Goal: Task Accomplishment & Management: Use online tool/utility

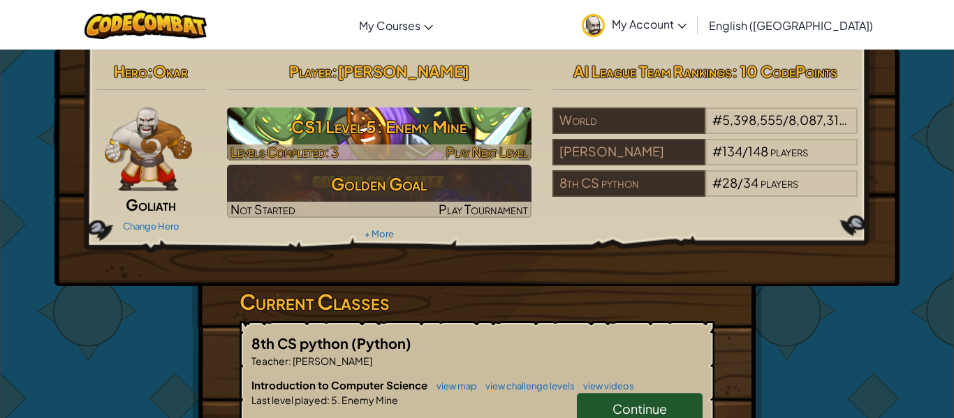
click at [406, 120] on h3 "CS1 Level 5: Enemy Mine" at bounding box center [379, 126] width 305 height 31
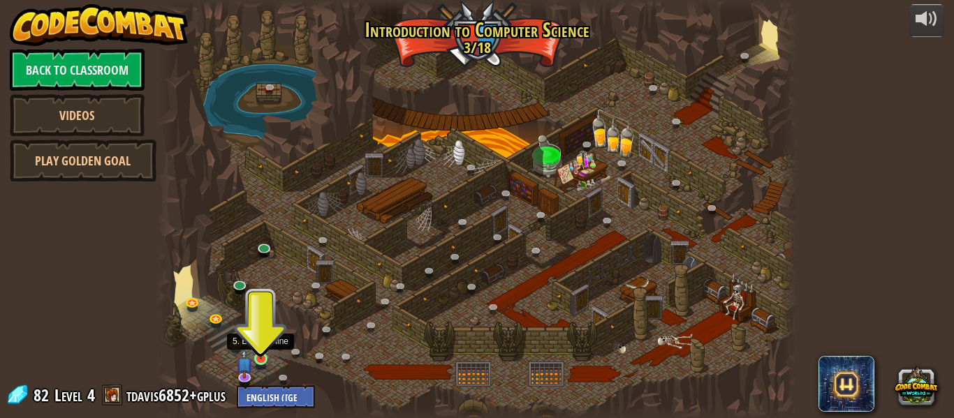
click at [260, 354] on img at bounding box center [261, 343] width 15 height 34
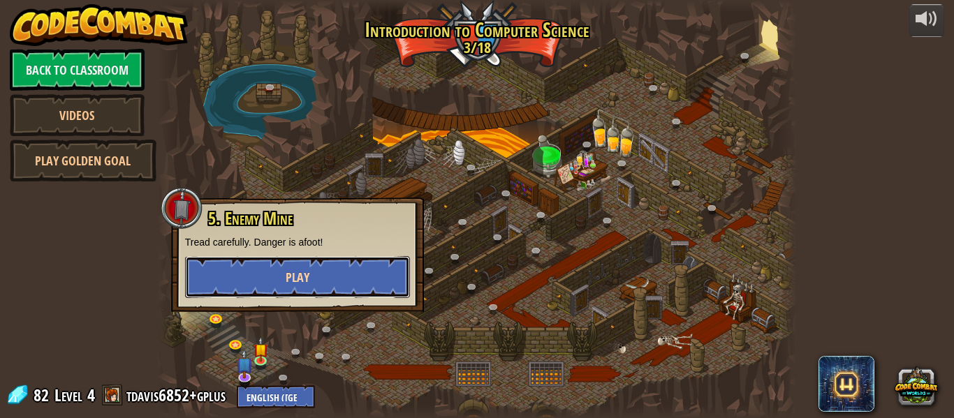
click at [301, 284] on span "Play" at bounding box center [298, 277] width 24 height 17
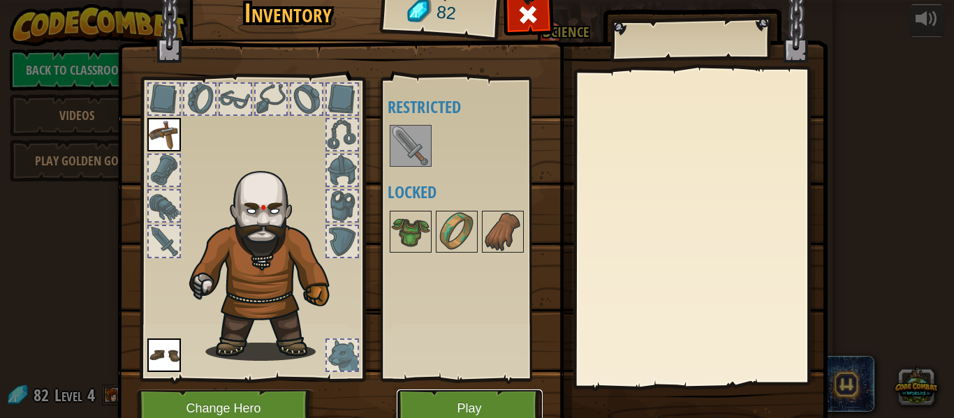
click at [443, 398] on button "Play" at bounding box center [470, 409] width 146 height 38
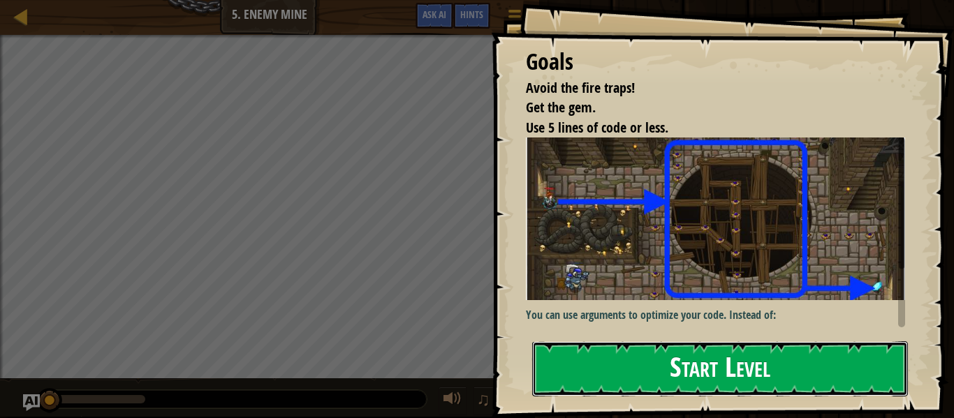
click at [639, 372] on button "Start Level" at bounding box center [720, 368] width 376 height 55
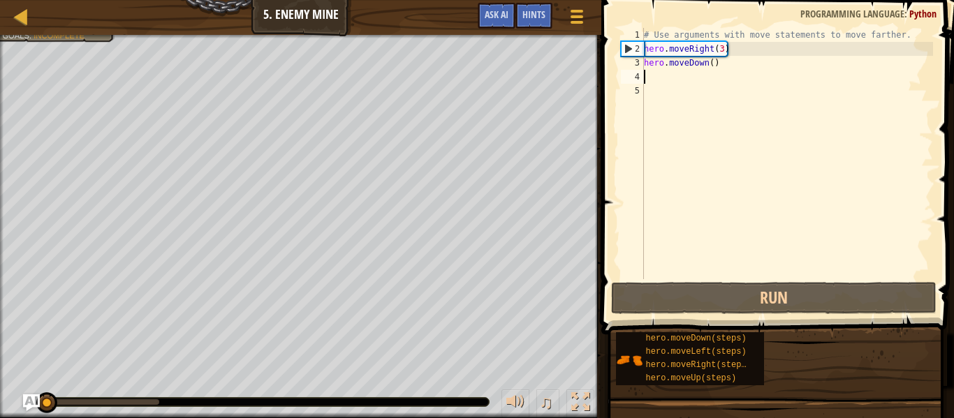
click at [709, 61] on div "# Use arguments with move statements to move farther. hero . moveRight ( 3 ) he…" at bounding box center [787, 167] width 292 height 279
click at [715, 62] on div "# Use arguments with move statements to move farther. hero . moveRight ( 3 ) he…" at bounding box center [787, 167] width 292 height 279
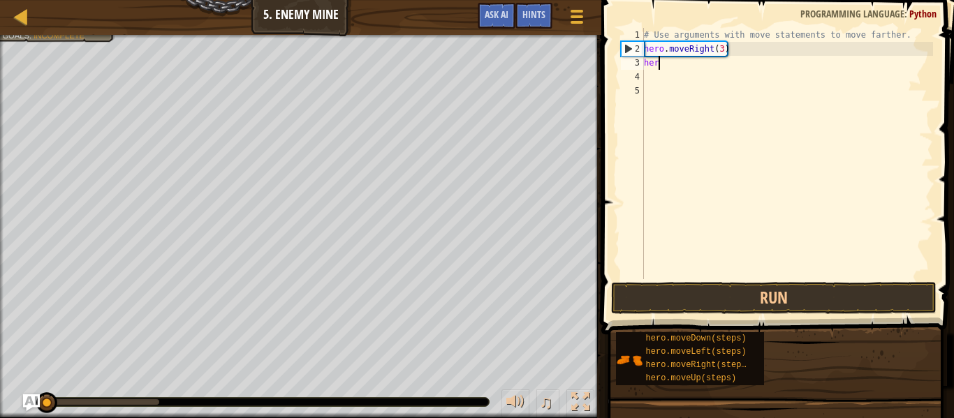
type textarea "h"
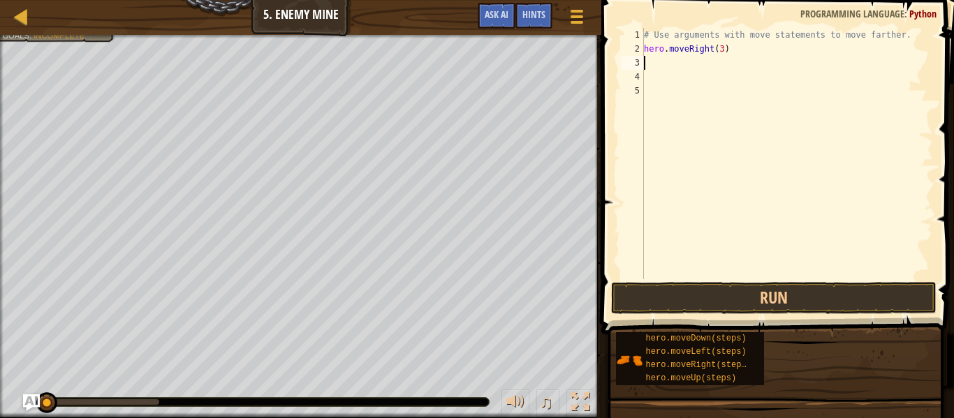
scroll to position [6, 0]
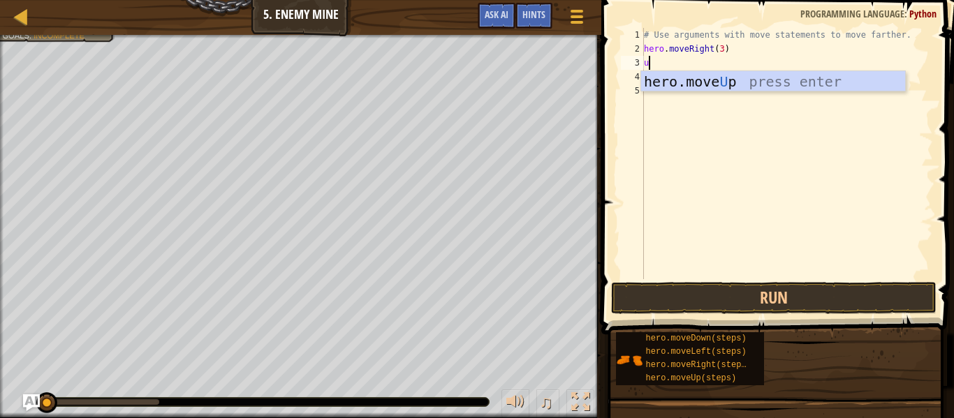
type textarea "up"
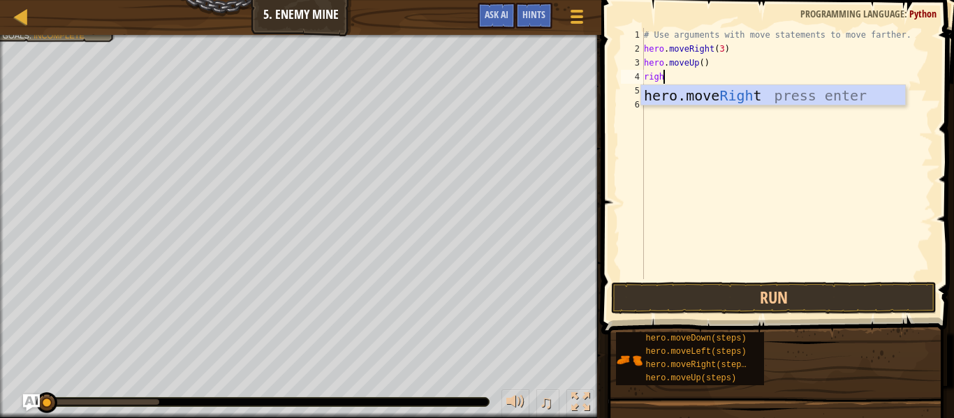
type textarea "right"
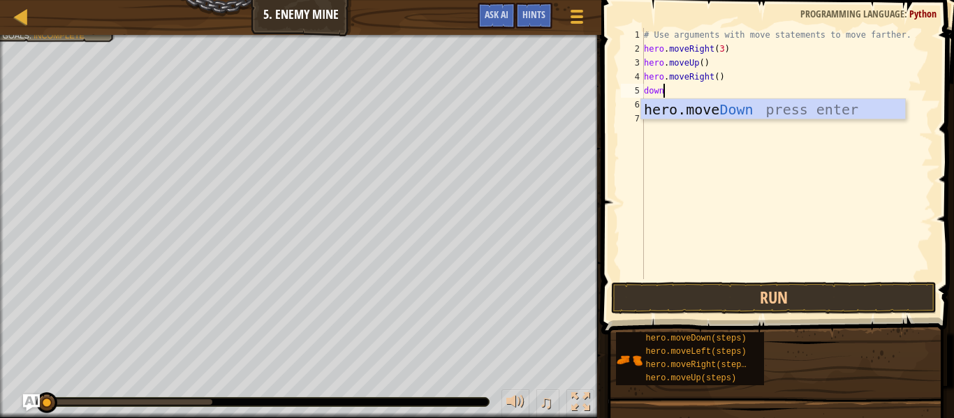
type textarea "down"
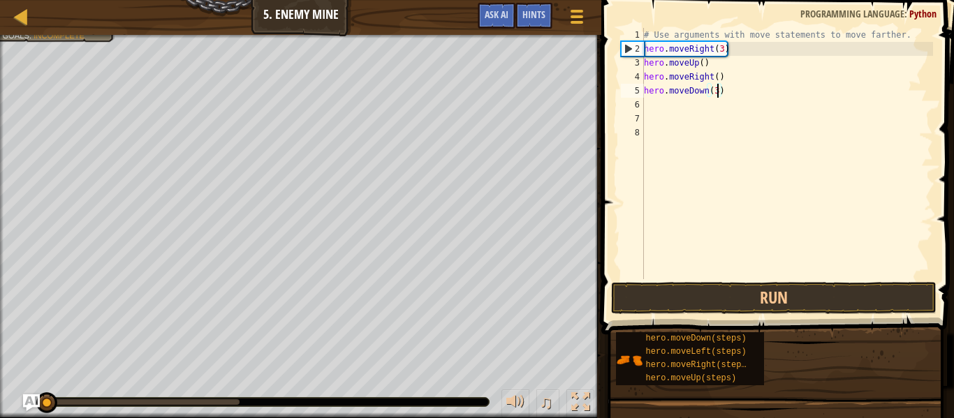
scroll to position [6, 10]
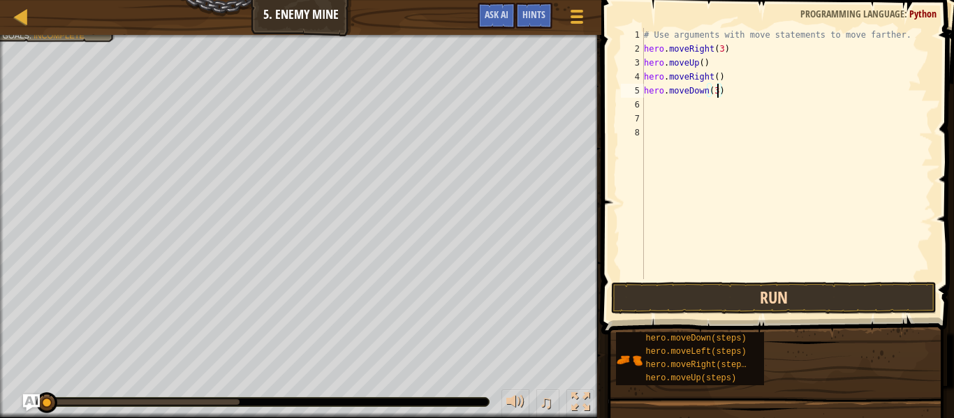
type textarea "hero.moveDown(3)"
click at [780, 302] on button "Run" at bounding box center [773, 298] width 325 height 32
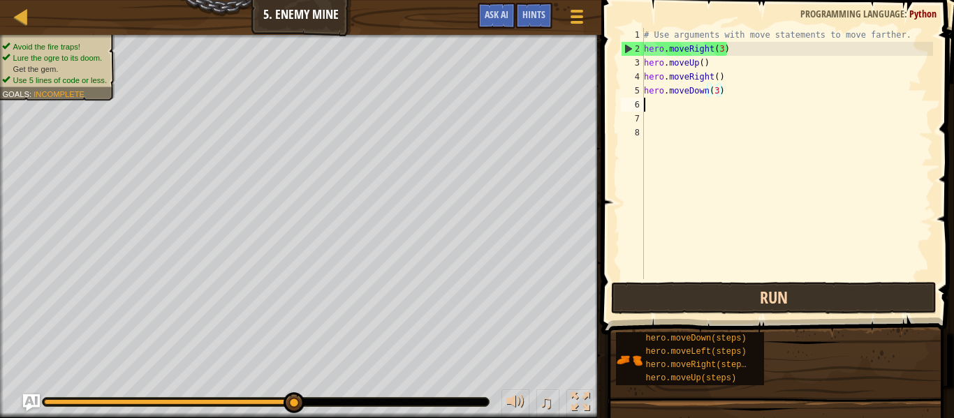
scroll to position [6, 0]
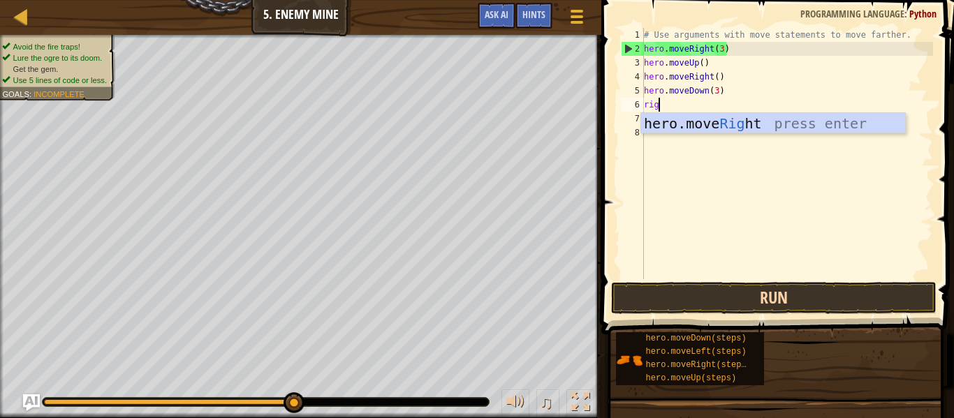
type textarea "right"
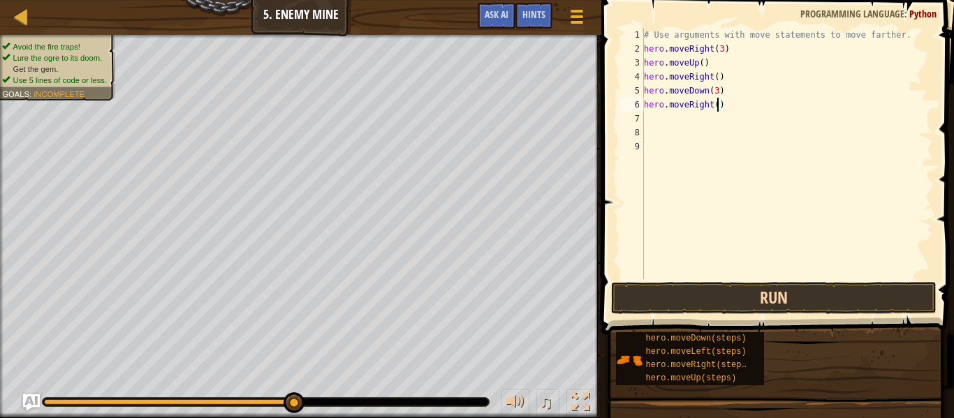
type textarea "hero.moveRight(2)"
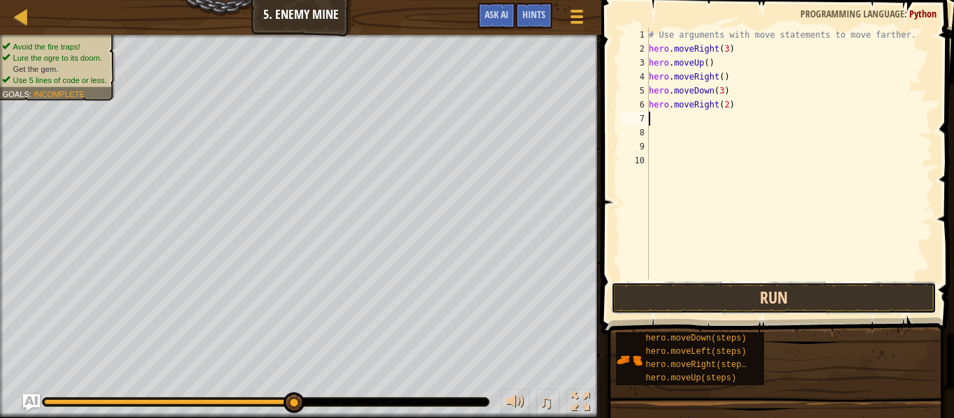
click at [793, 298] on button "Run" at bounding box center [773, 298] width 325 height 32
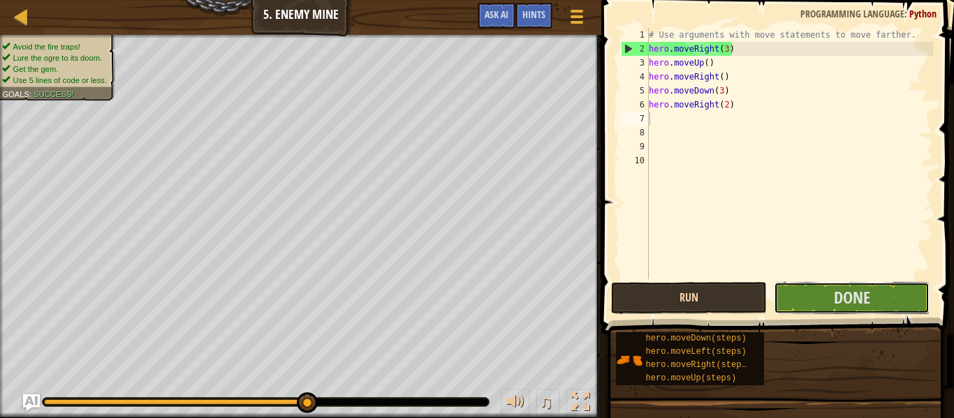
click at [793, 298] on button "Done" at bounding box center [852, 298] width 156 height 32
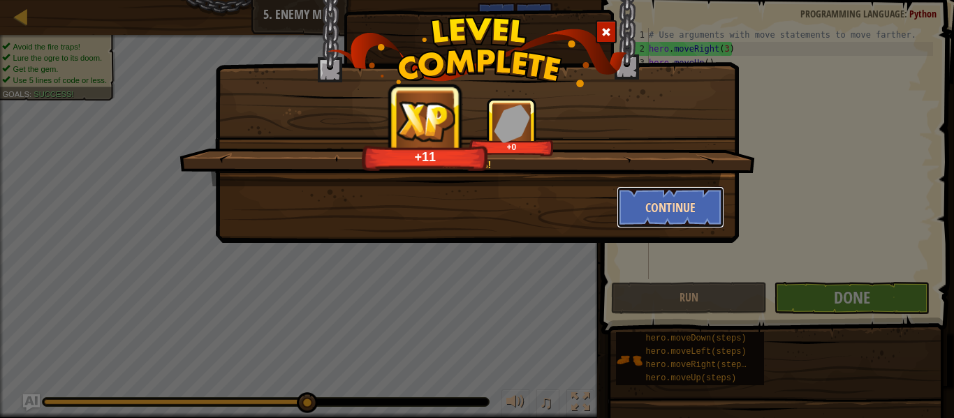
click at [675, 208] on button "Continue" at bounding box center [671, 207] width 108 height 42
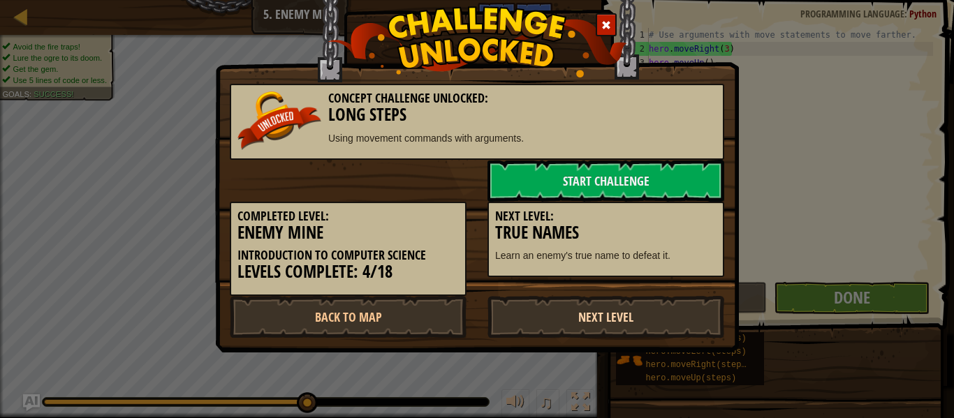
click at [654, 321] on link "Next Level" at bounding box center [605, 317] width 237 height 42
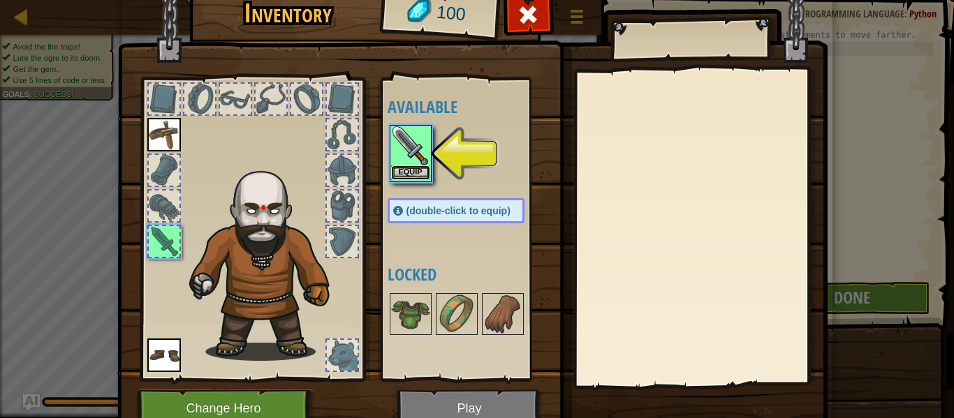
click at [409, 166] on button "Equip" at bounding box center [410, 173] width 39 height 15
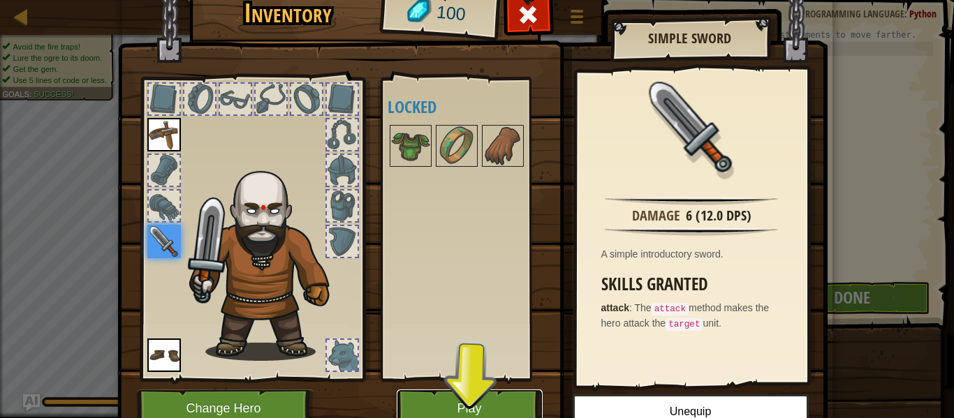
click at [448, 395] on button "Play" at bounding box center [470, 409] width 146 height 38
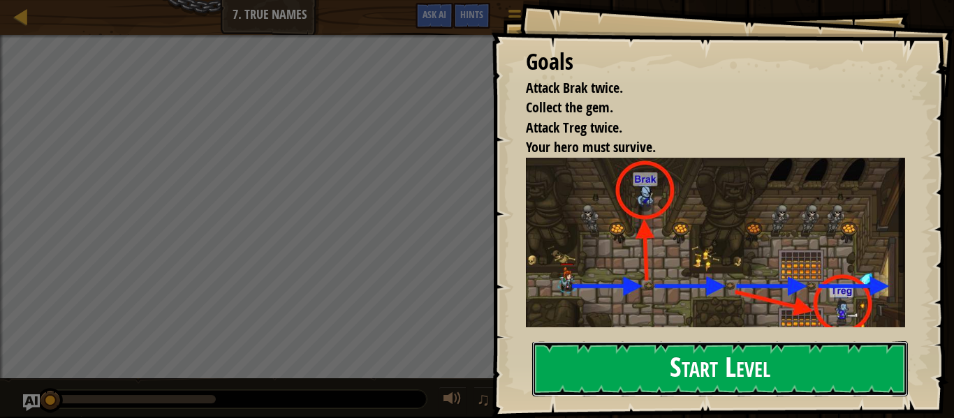
click at [717, 356] on button "Start Level" at bounding box center [720, 368] width 376 height 55
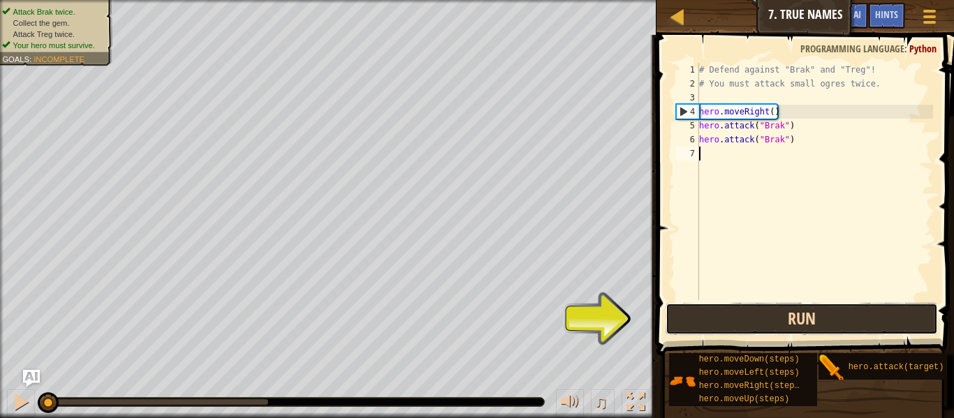
click at [719, 325] on button "Run" at bounding box center [802, 319] width 272 height 32
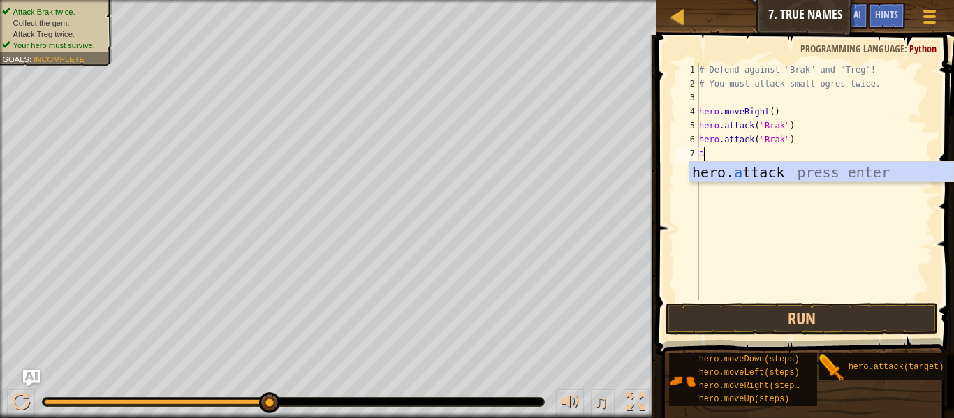
scroll to position [6, 1]
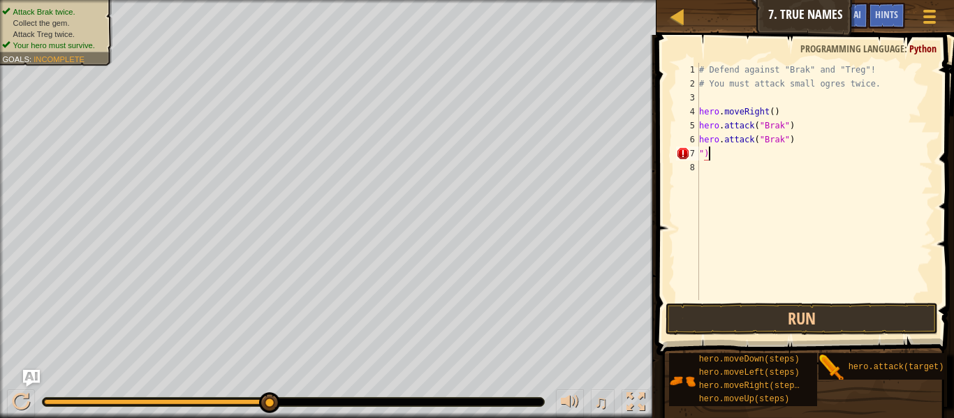
type textarea """
type textarea "hero.attack("Treg")"
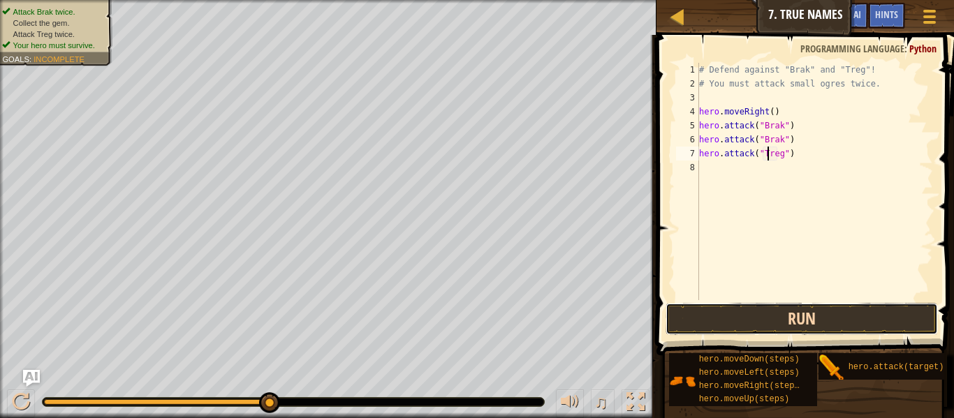
click at [816, 315] on button "Run" at bounding box center [802, 319] width 272 height 32
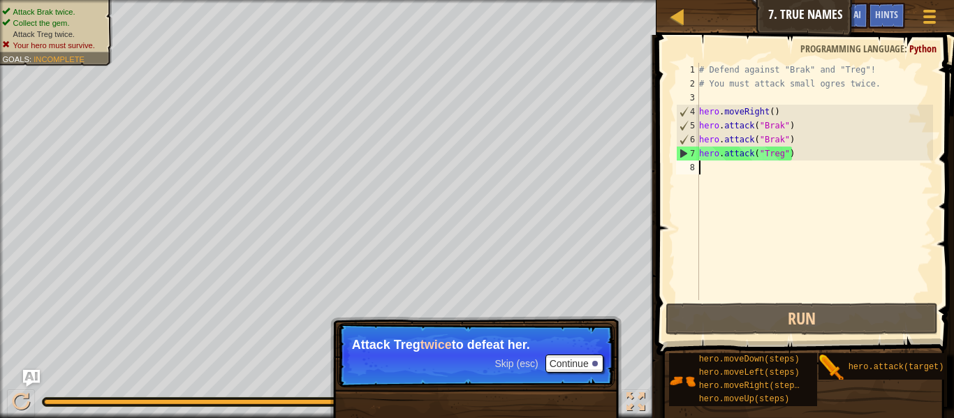
click at [770, 177] on div "# Defend against "Brak" and "Treg"! # You must attack small ogres twice. hero .…" at bounding box center [814, 195] width 237 height 265
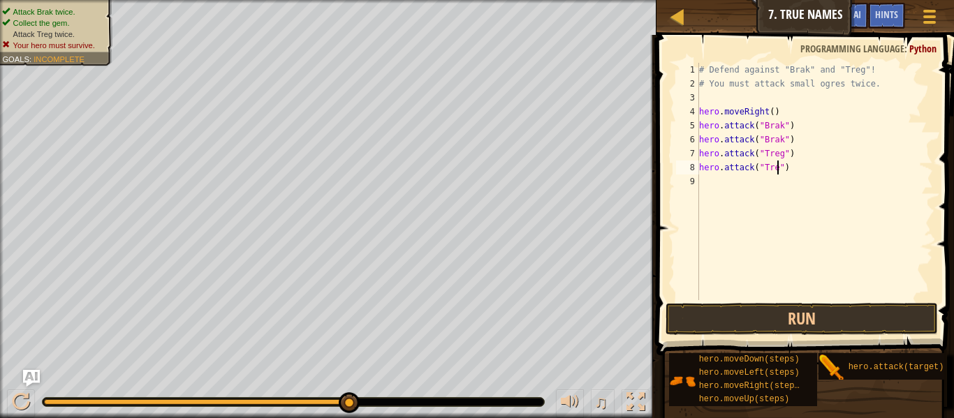
scroll to position [6, 12]
type textarea "hero.attack("Treg")"
click at [765, 311] on button "Run" at bounding box center [802, 319] width 272 height 32
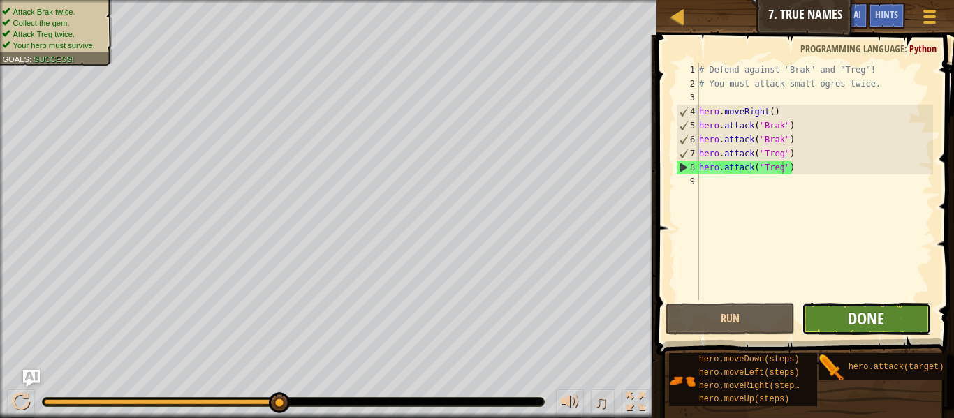
click at [860, 321] on span "Done" at bounding box center [866, 318] width 36 height 22
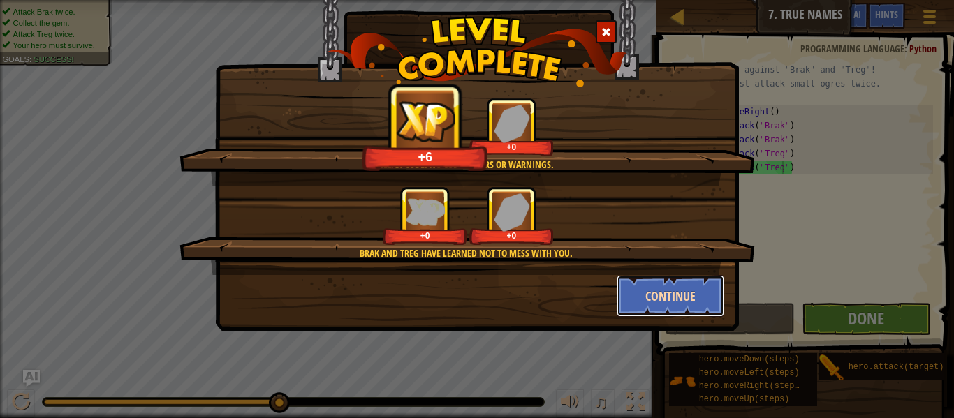
click at [696, 300] on button "Continue" at bounding box center [671, 296] width 108 height 42
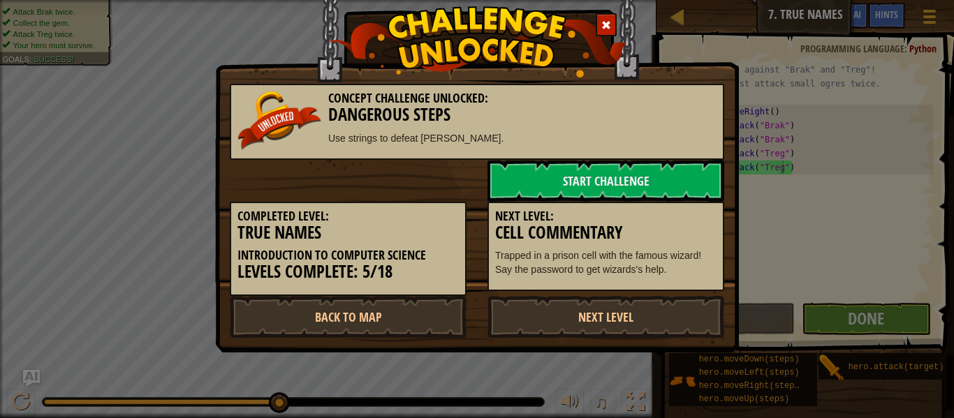
click at [696, 300] on link "Next Level" at bounding box center [605, 317] width 237 height 42
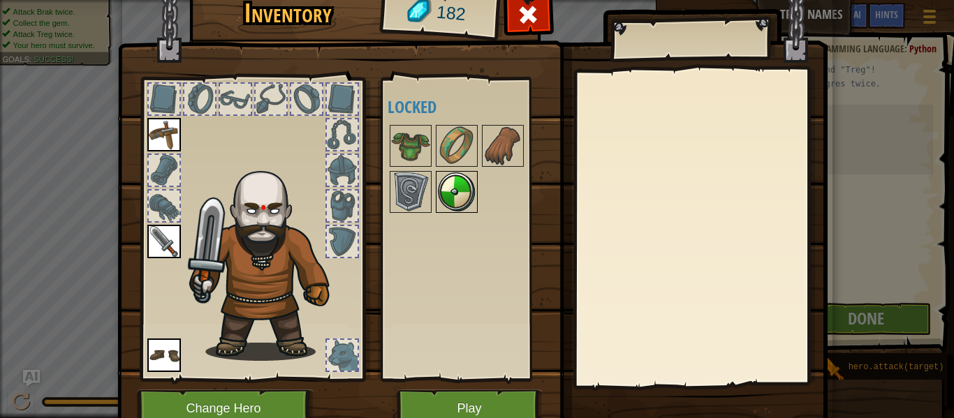
click at [474, 190] on img at bounding box center [456, 191] width 39 height 39
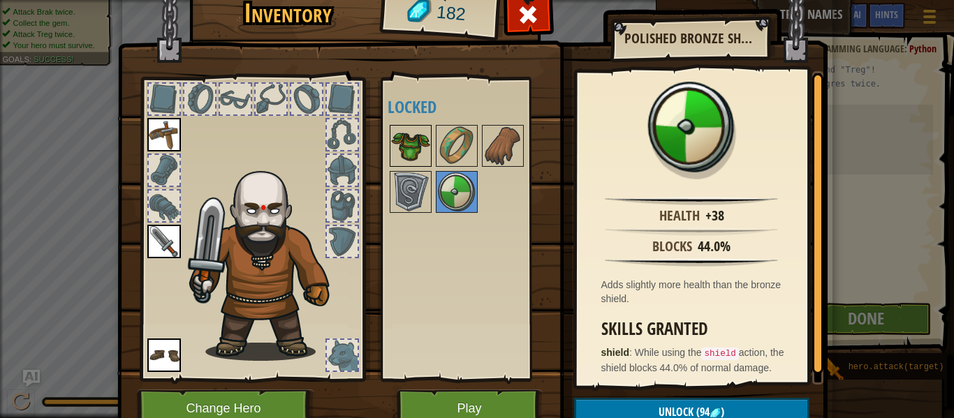
click at [406, 152] on img at bounding box center [410, 145] width 39 height 39
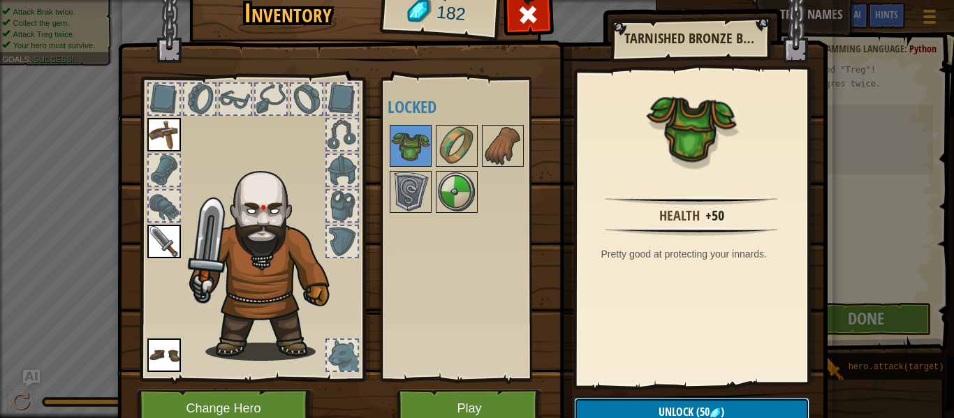
click at [735, 410] on button "Unlock (50 )" at bounding box center [691, 412] width 235 height 29
click at [723, 409] on button "Confirm" at bounding box center [691, 412] width 235 height 29
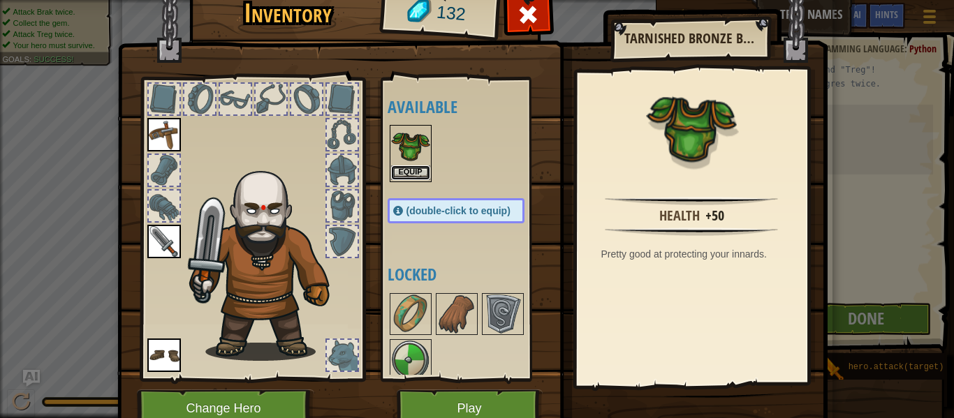
click at [408, 175] on button "Equip" at bounding box center [410, 173] width 39 height 15
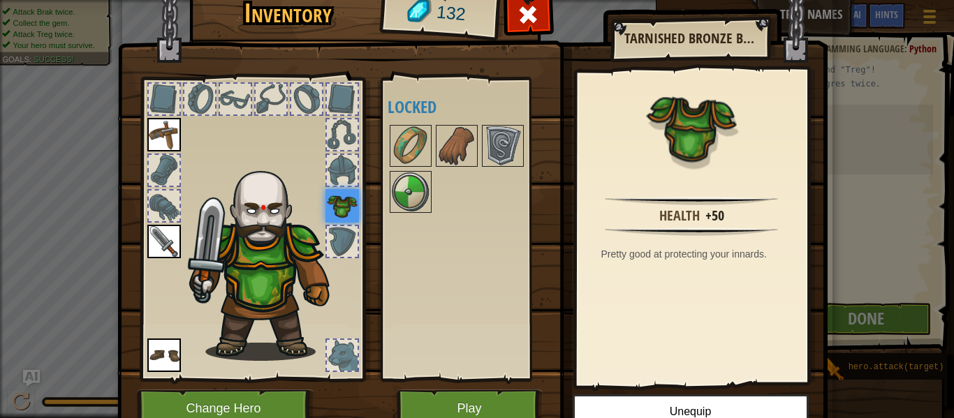
click at [388, 221] on div "Available Equip Equip Equip Equip (double-click to equip) Locked" at bounding box center [470, 229] width 165 height 291
click at [392, 211] on img at bounding box center [410, 191] width 39 height 39
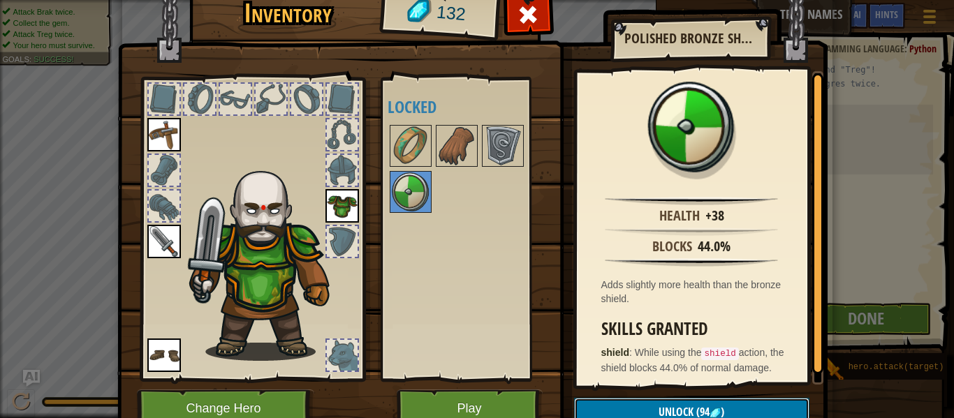
click at [631, 398] on button "Unlock (94 )" at bounding box center [691, 412] width 235 height 29
click at [628, 399] on button "Confirm" at bounding box center [691, 412] width 235 height 29
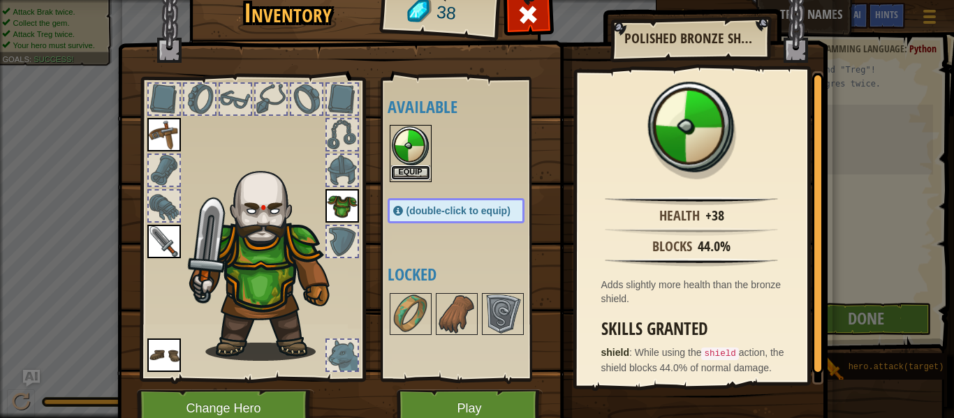
click at [415, 172] on button "Equip" at bounding box center [410, 173] width 39 height 15
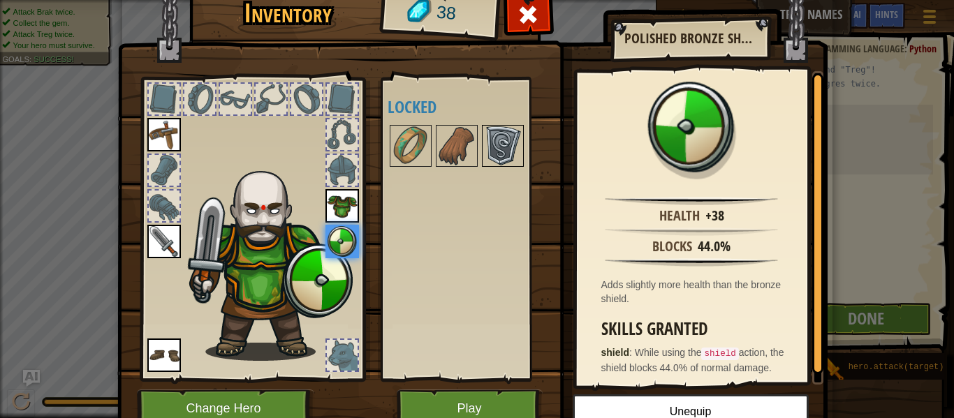
click at [485, 159] on img at bounding box center [502, 145] width 39 height 39
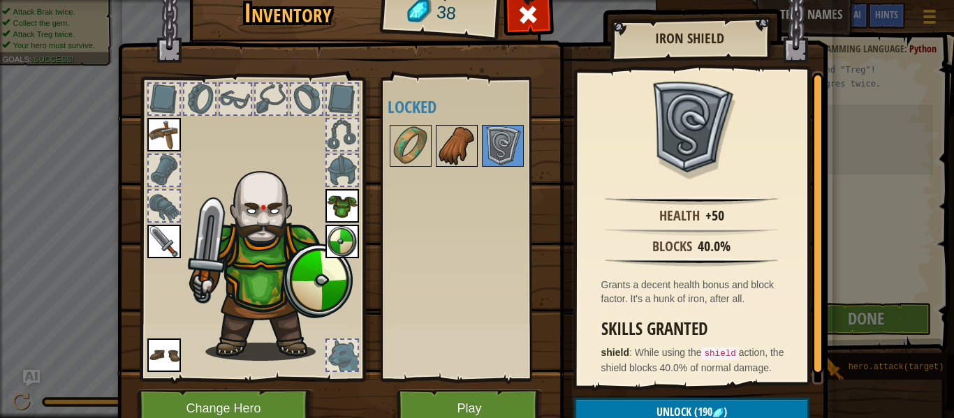
click at [469, 157] on img at bounding box center [456, 145] width 39 height 39
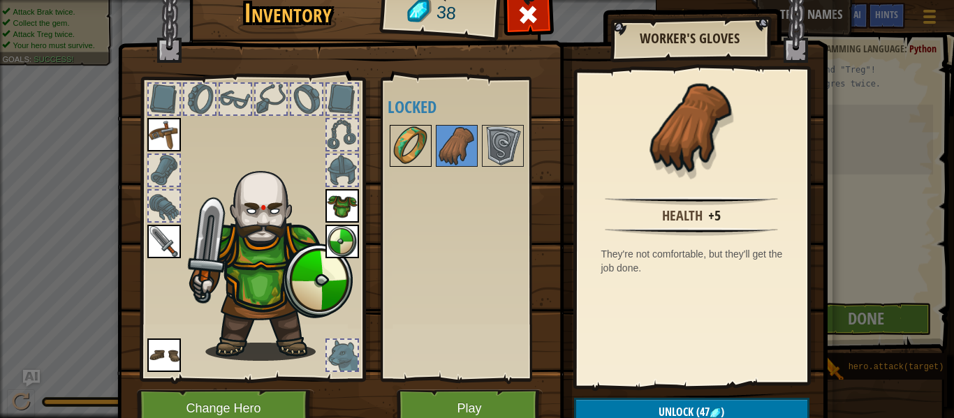
click at [408, 141] on img at bounding box center [410, 145] width 39 height 39
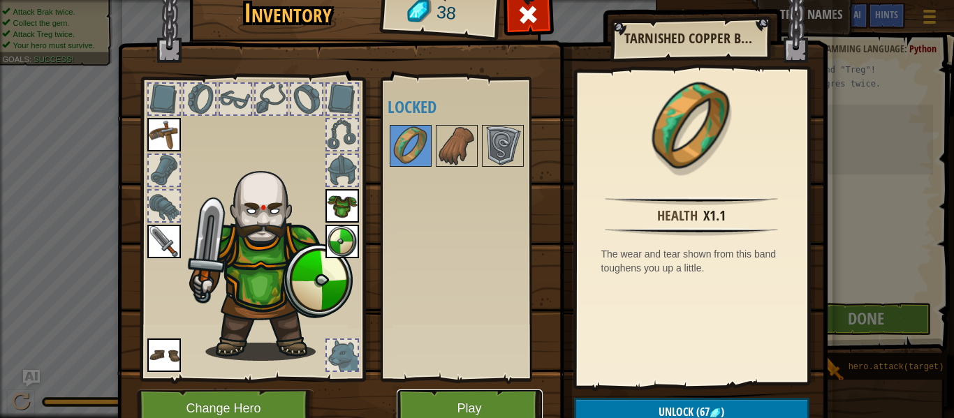
click at [485, 403] on button "Play" at bounding box center [470, 409] width 146 height 38
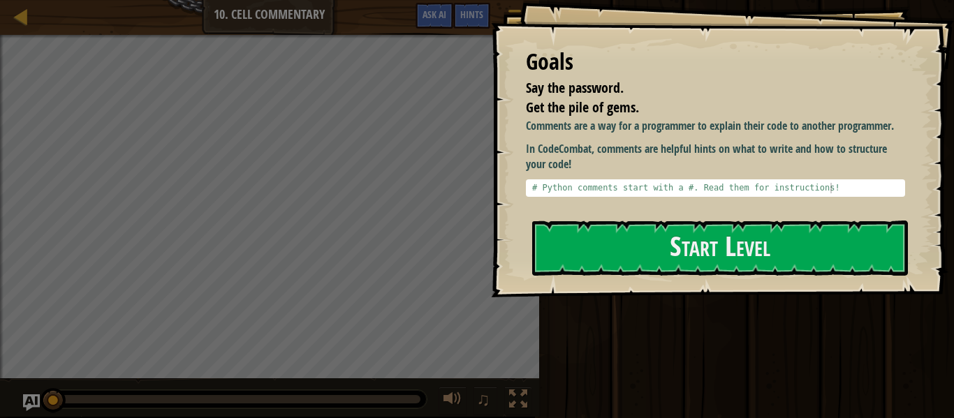
click at [635, 291] on div at bounding box center [720, 305] width 376 height 31
click at [638, 293] on div at bounding box center [720, 305] width 376 height 31
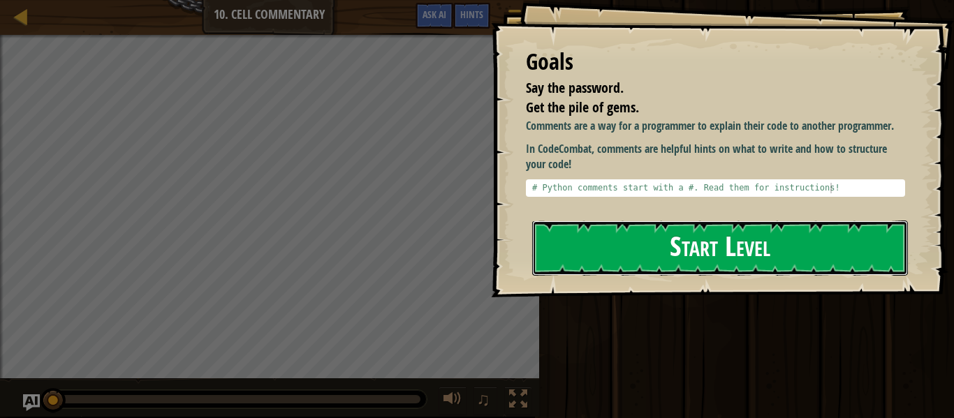
click at [637, 254] on button "Start Level" at bounding box center [720, 248] width 376 height 55
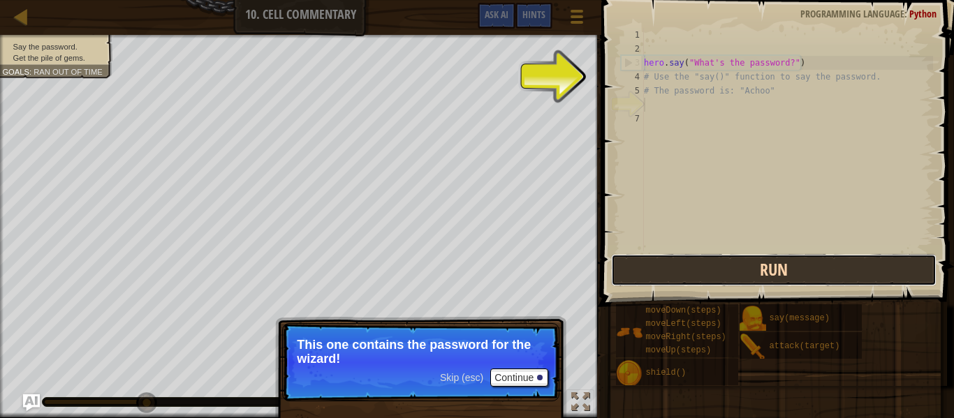
click at [712, 263] on button "Run" at bounding box center [773, 270] width 325 height 32
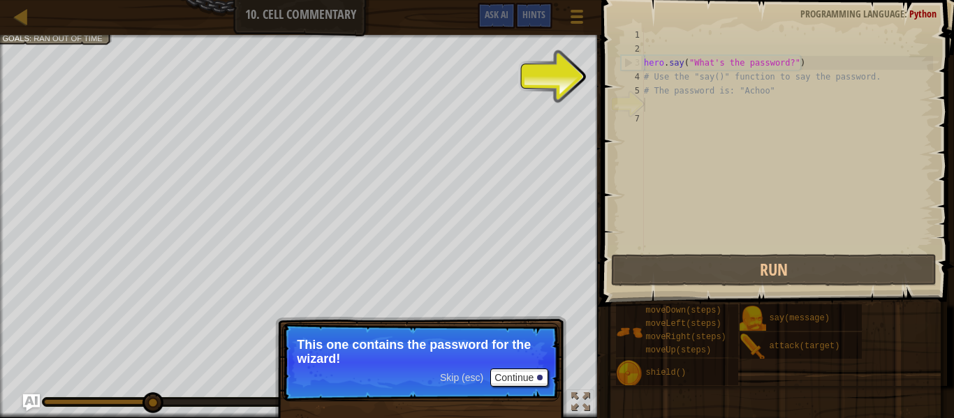
click at [701, 144] on div "hero . say ( "What's the password?" ) # Use the "say()" function to say the pas…" at bounding box center [787, 153] width 292 height 251
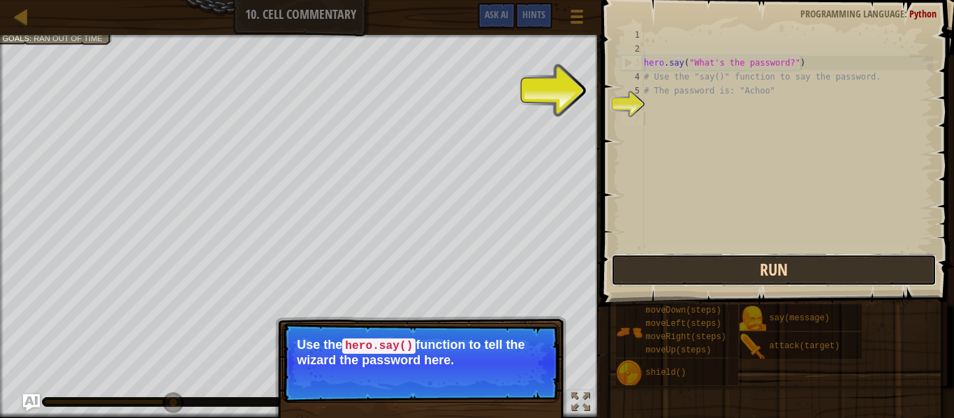
click at [677, 277] on button "Run" at bounding box center [773, 270] width 325 height 32
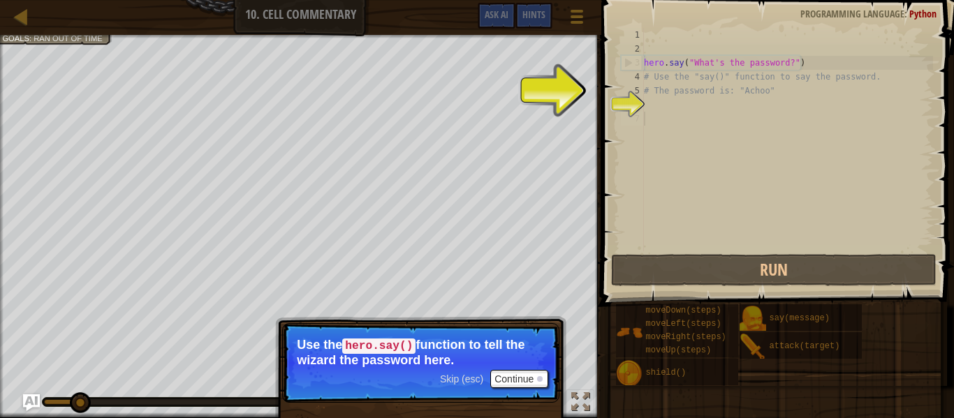
type textarea "# Use the "say()" function to say the password."
click at [726, 78] on div "hero . say ( "What's the password?" ) # Use the "say()" function to say the pas…" at bounding box center [787, 153] width 292 height 251
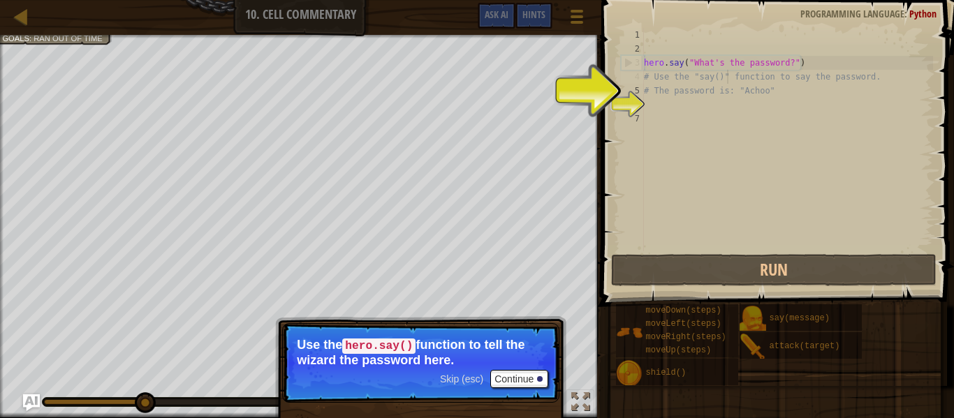
click at [702, 115] on div "hero . say ( "What's the password?" ) # Use the "say()" function to say the pas…" at bounding box center [787, 153] width 292 height 251
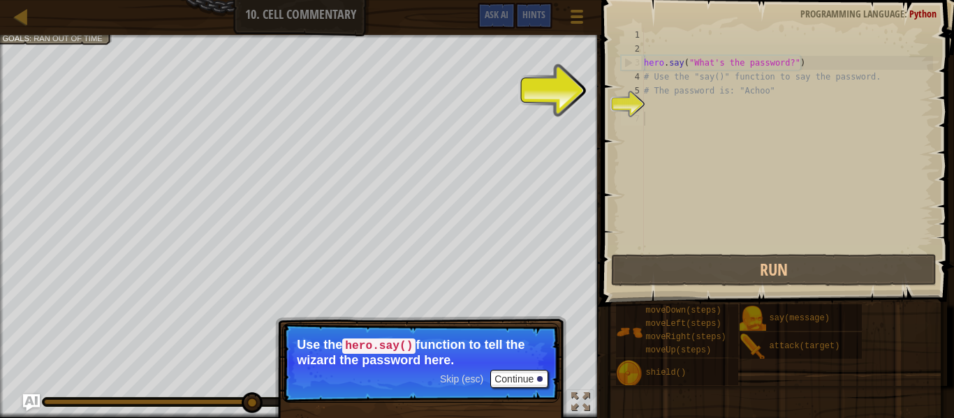
click at [702, 115] on div "hero . say ( "What's the password?" ) # Use the "say()" function to say the pas…" at bounding box center [787, 153] width 292 height 251
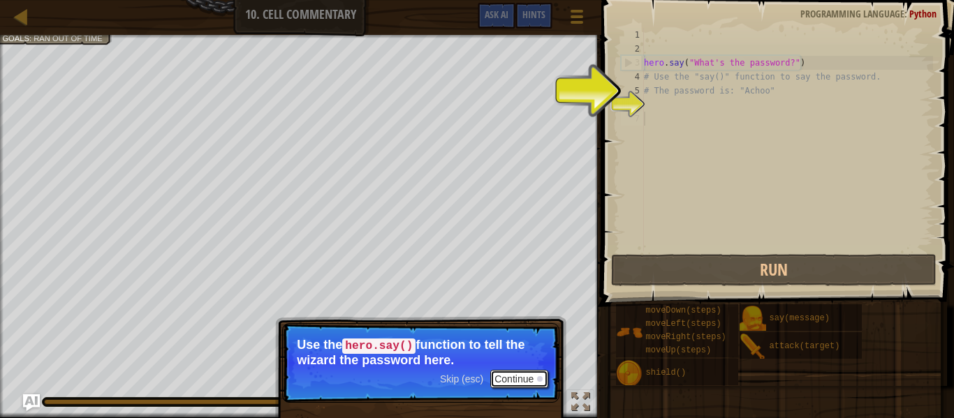
click at [527, 372] on button "Continue" at bounding box center [519, 379] width 58 height 18
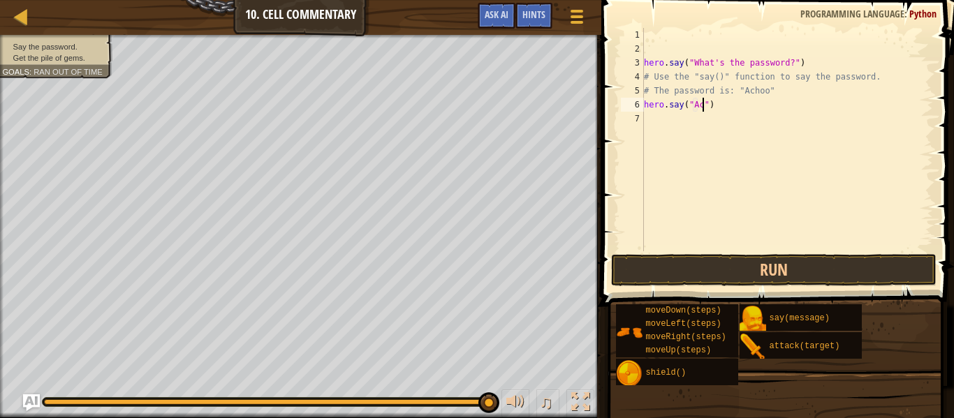
scroll to position [6, 10]
type textarea "hero.say("Achoo")"
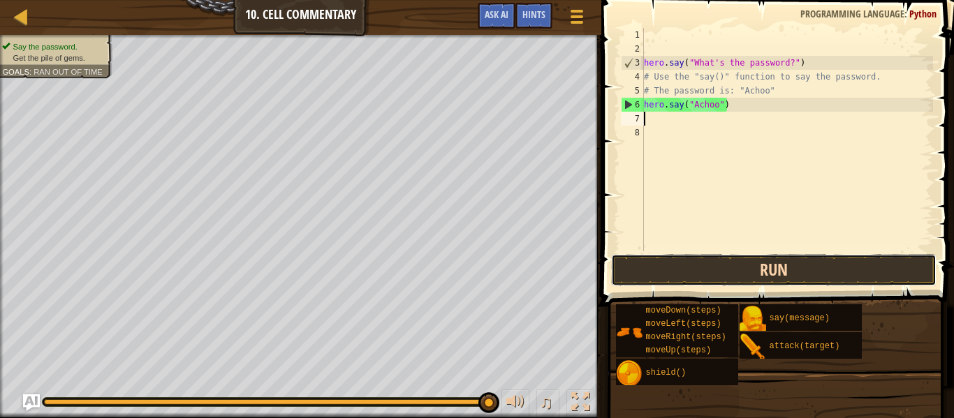
click at [706, 284] on button "Run" at bounding box center [773, 270] width 325 height 32
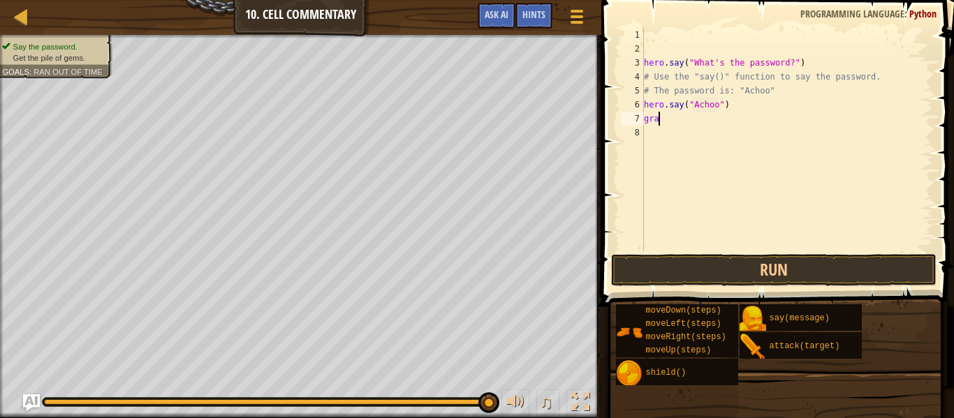
scroll to position [6, 1]
type textarea "g"
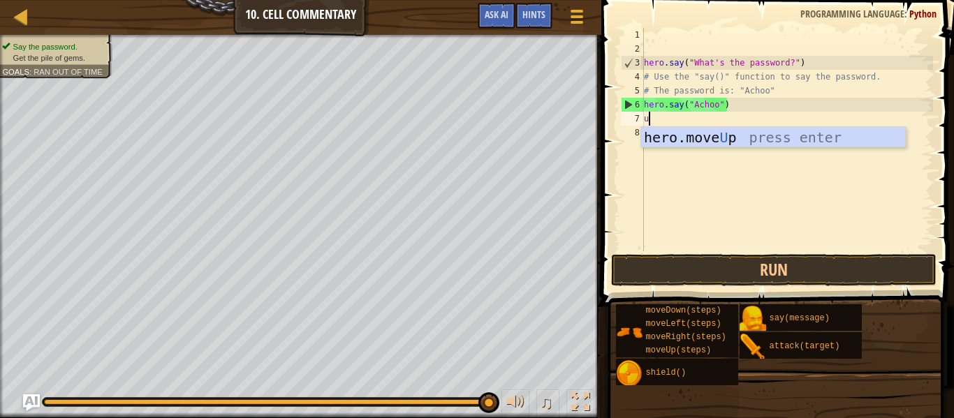
type textarea "up"
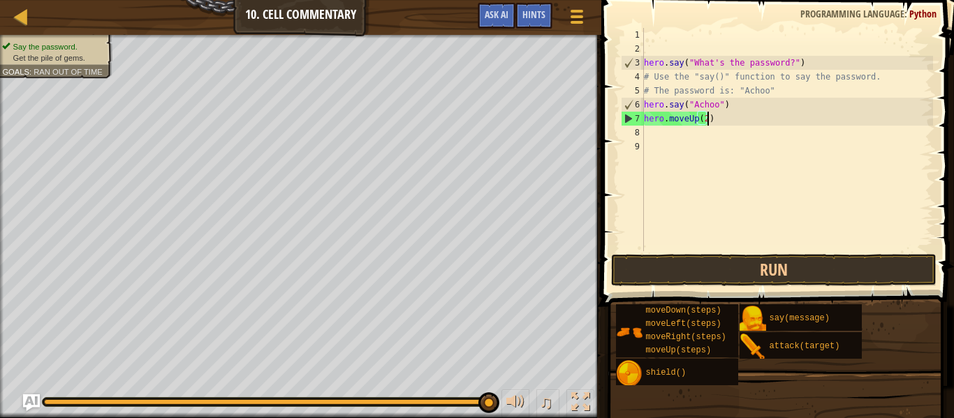
scroll to position [6, 9]
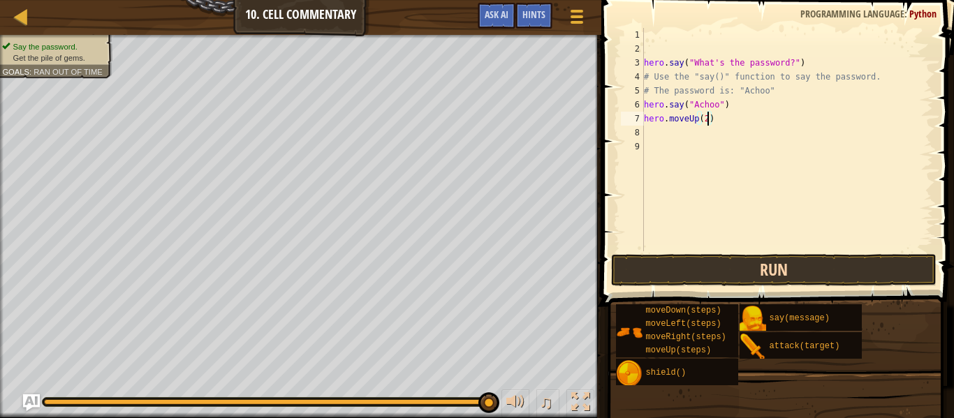
type textarea "hero.moveUp(2)"
click at [704, 264] on button "Run" at bounding box center [773, 270] width 325 height 32
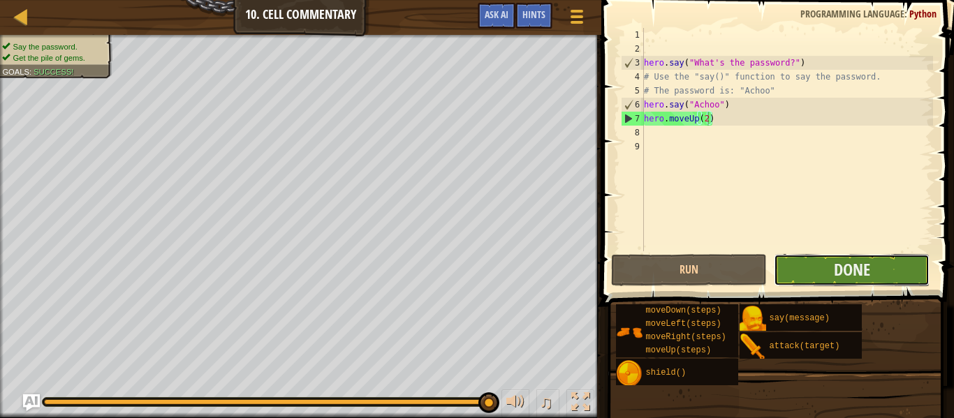
click at [801, 267] on button "Done" at bounding box center [852, 270] width 156 height 32
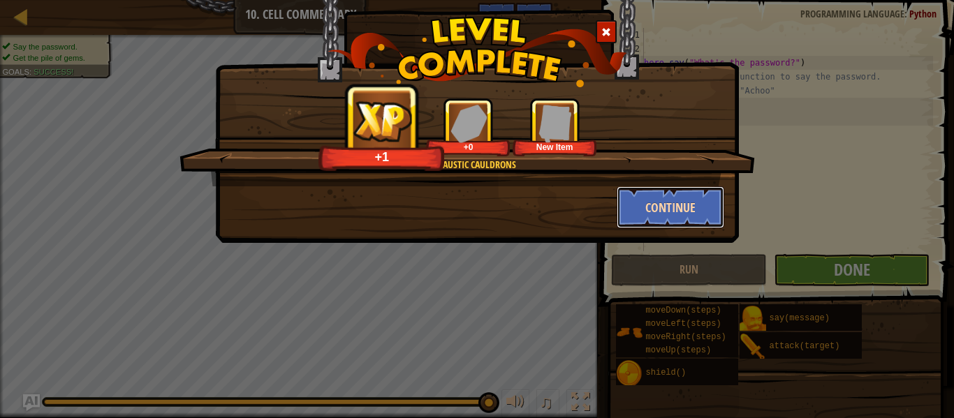
click at [637, 206] on button "Continue" at bounding box center [671, 207] width 108 height 42
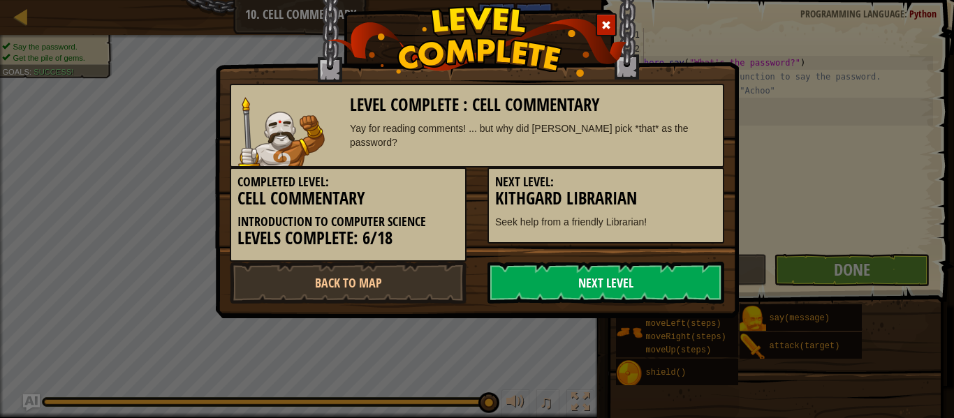
click at [590, 282] on link "Next Level" at bounding box center [605, 283] width 237 height 42
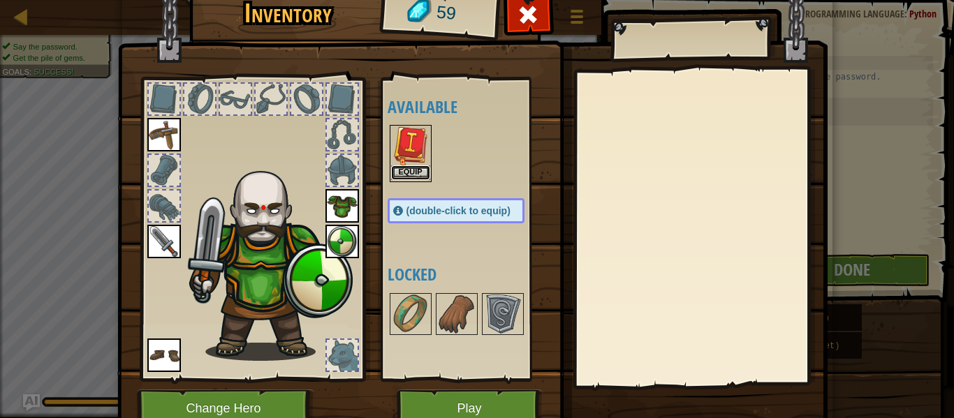
click at [412, 172] on button "Equip" at bounding box center [410, 173] width 39 height 15
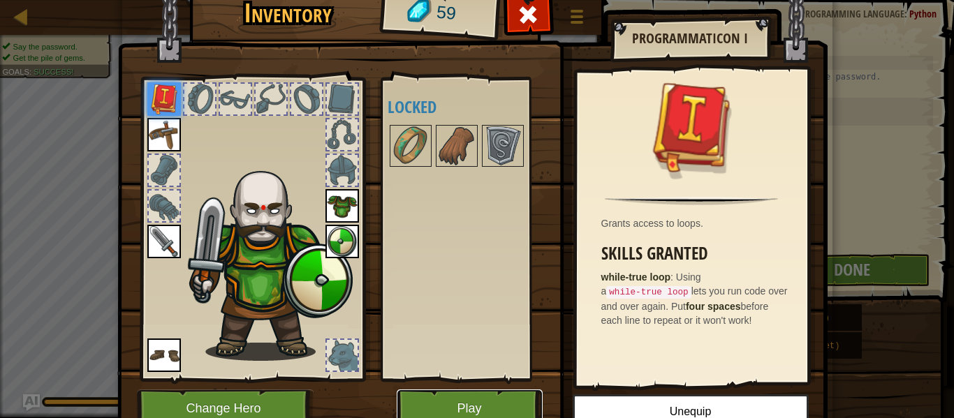
click at [448, 397] on button "Play" at bounding box center [470, 409] width 146 height 38
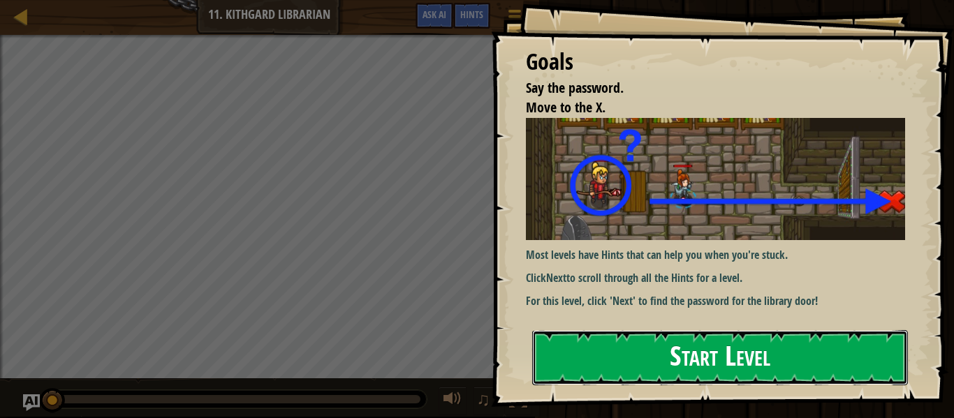
click at [712, 377] on button "Start Level" at bounding box center [720, 357] width 376 height 55
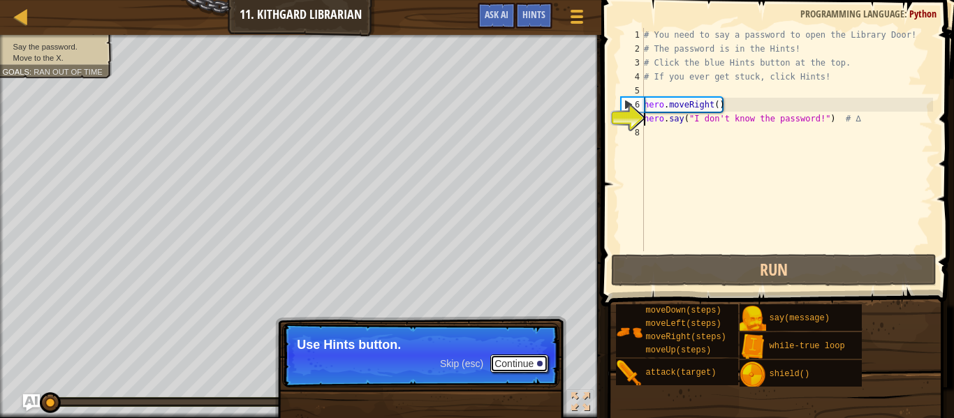
click at [513, 364] on button "Continue" at bounding box center [519, 364] width 58 height 18
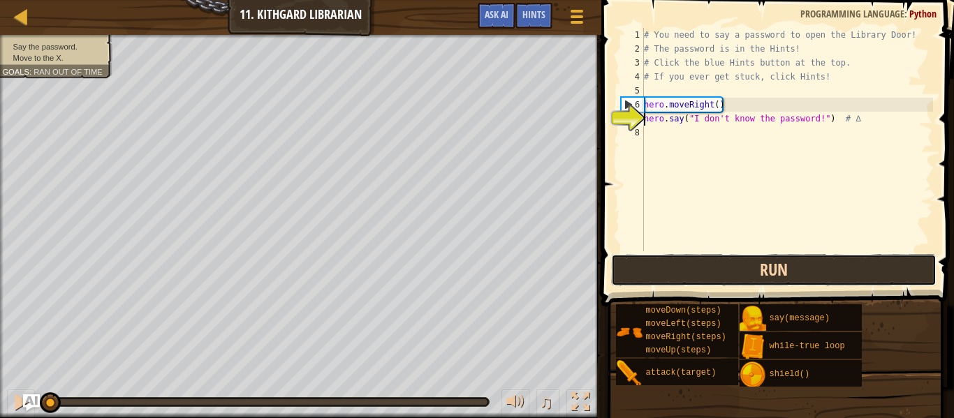
click at [699, 276] on button "Run" at bounding box center [773, 270] width 325 height 32
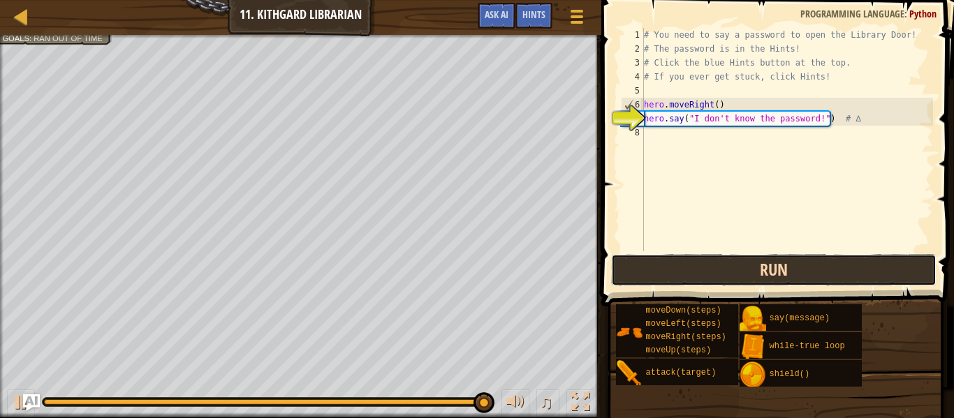
click at [751, 279] on button "Run" at bounding box center [773, 270] width 325 height 32
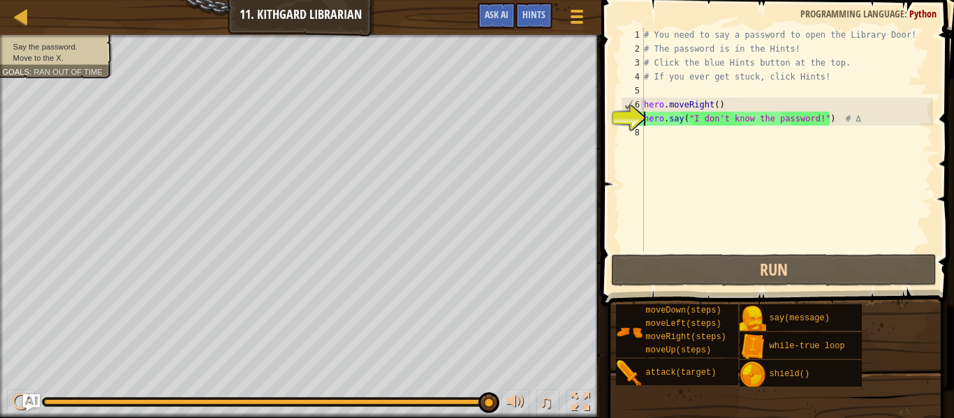
click at [782, 134] on div "# You need to say a password to open the Library Door! # The password is in the…" at bounding box center [787, 153] width 292 height 251
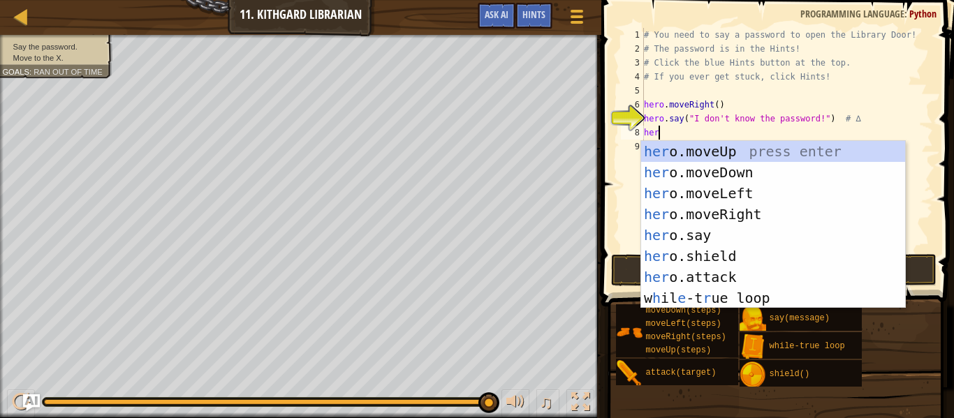
scroll to position [6, 2]
click at [735, 277] on div "hero .moveUp press enter hero .moveDown press enter hero .moveLeft press enter …" at bounding box center [773, 246] width 264 height 210
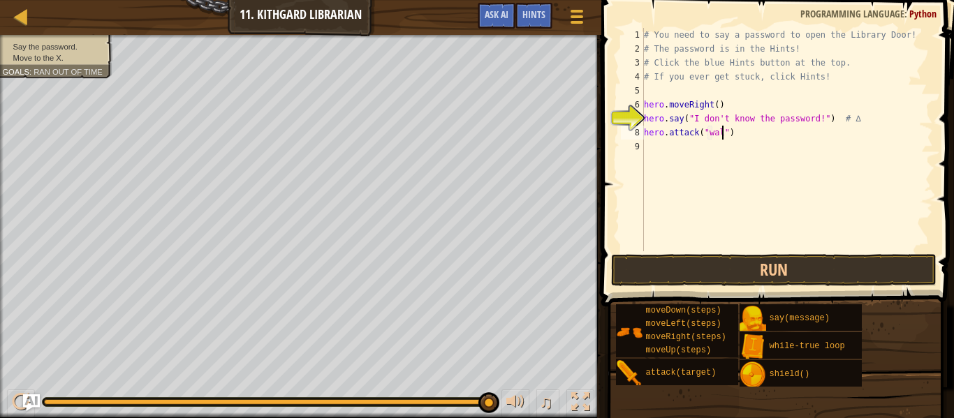
scroll to position [6, 13]
type textarea "hero.attack("wall")"
click at [768, 270] on button "Run" at bounding box center [773, 270] width 325 height 32
